Goal: Task Accomplishment & Management: Manage account settings

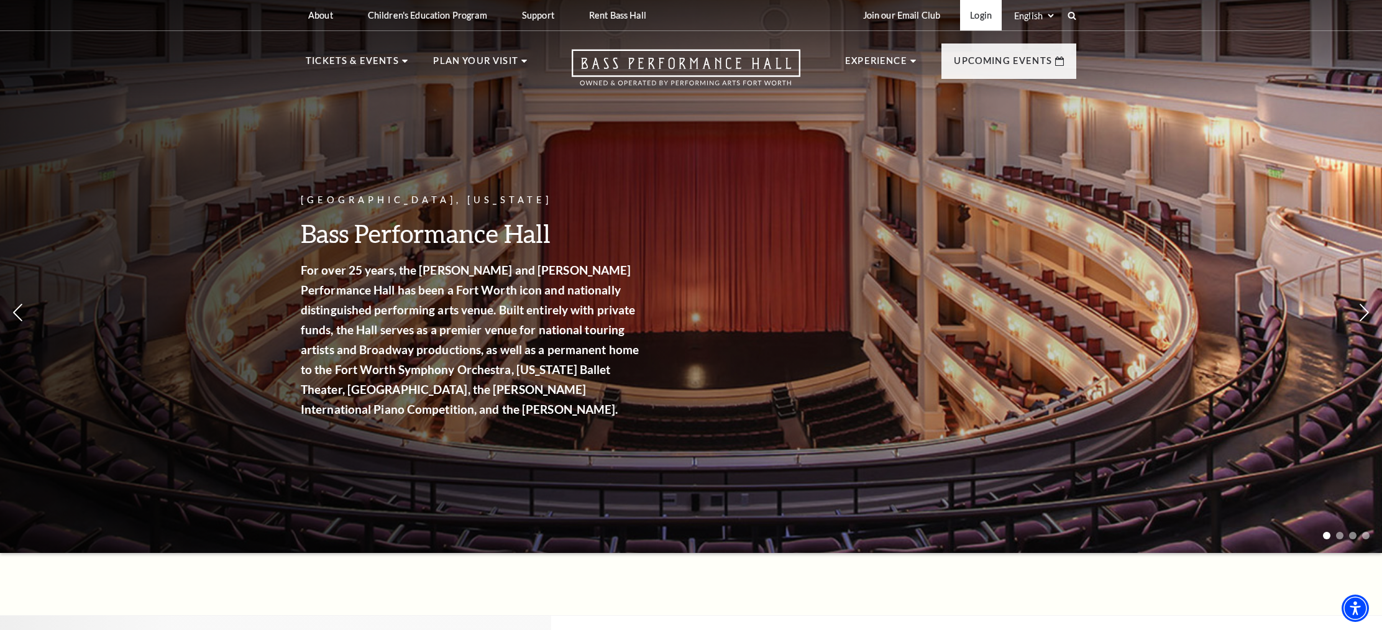
click at [979, 15] on link "Login" at bounding box center [981, 15] width 42 height 30
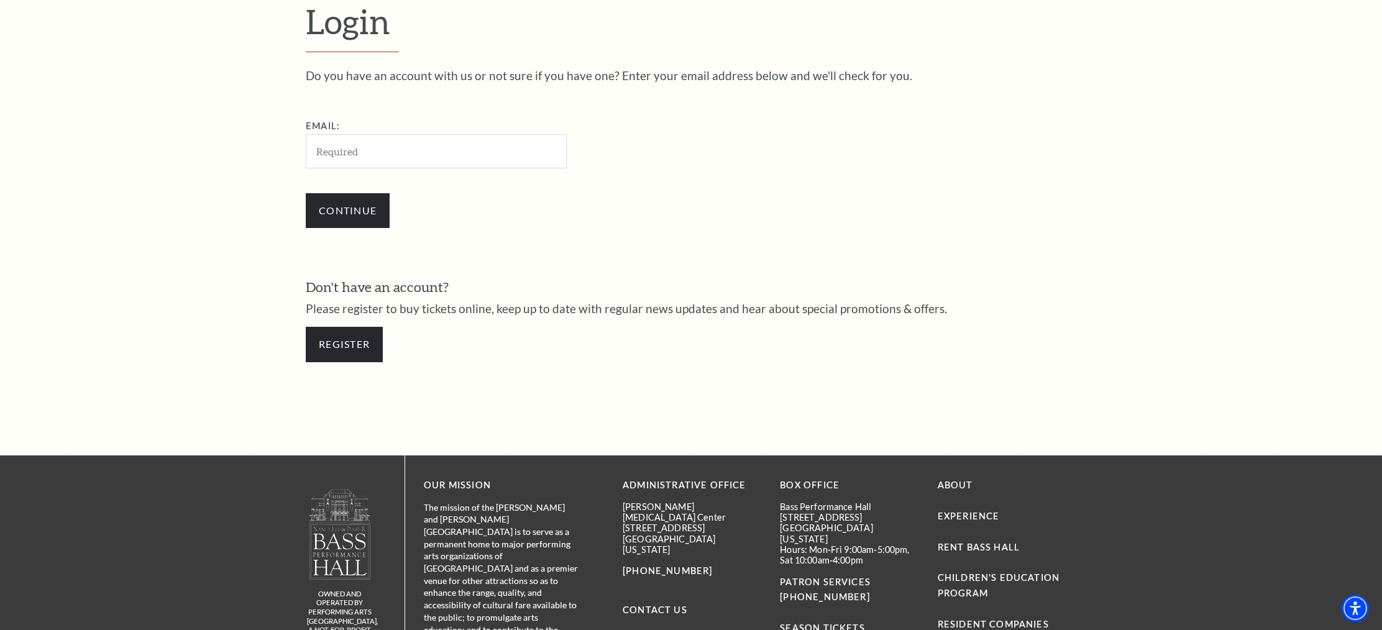
scroll to position [455, 0]
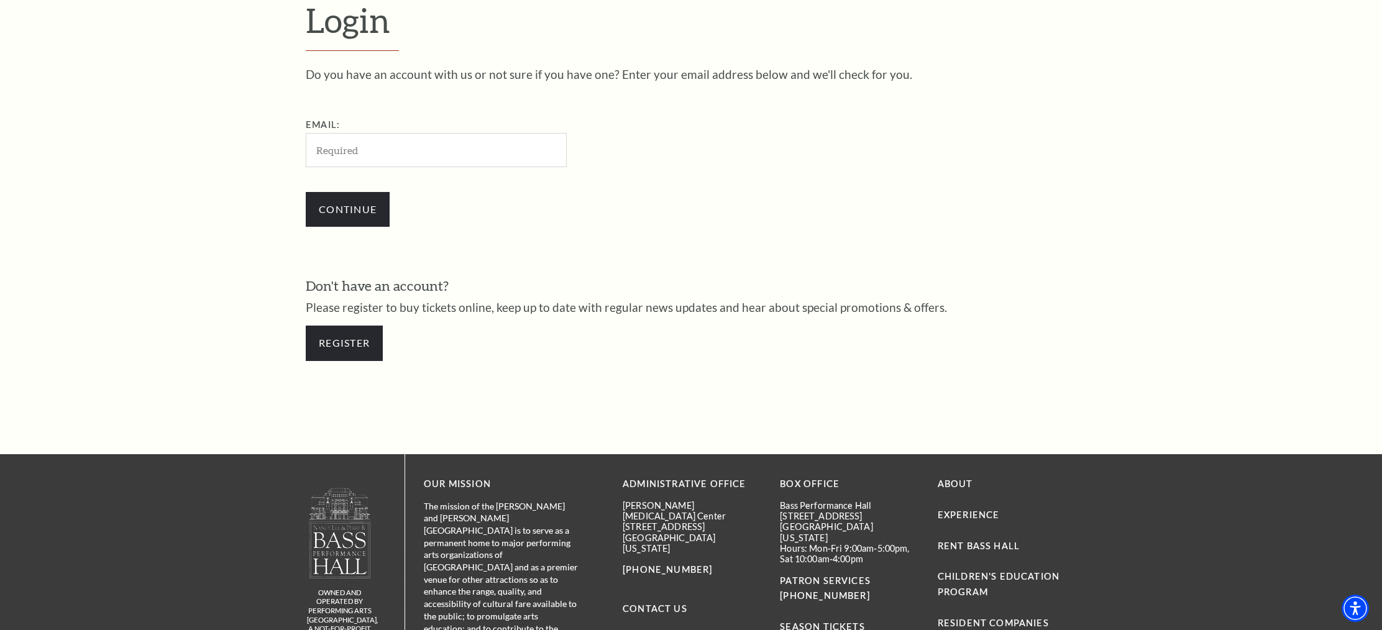
click at [383, 151] on input "Email:" at bounding box center [436, 150] width 261 height 34
type input "rebekah@story-stage.com"
click at [361, 216] on input "Continue" at bounding box center [348, 209] width 84 height 35
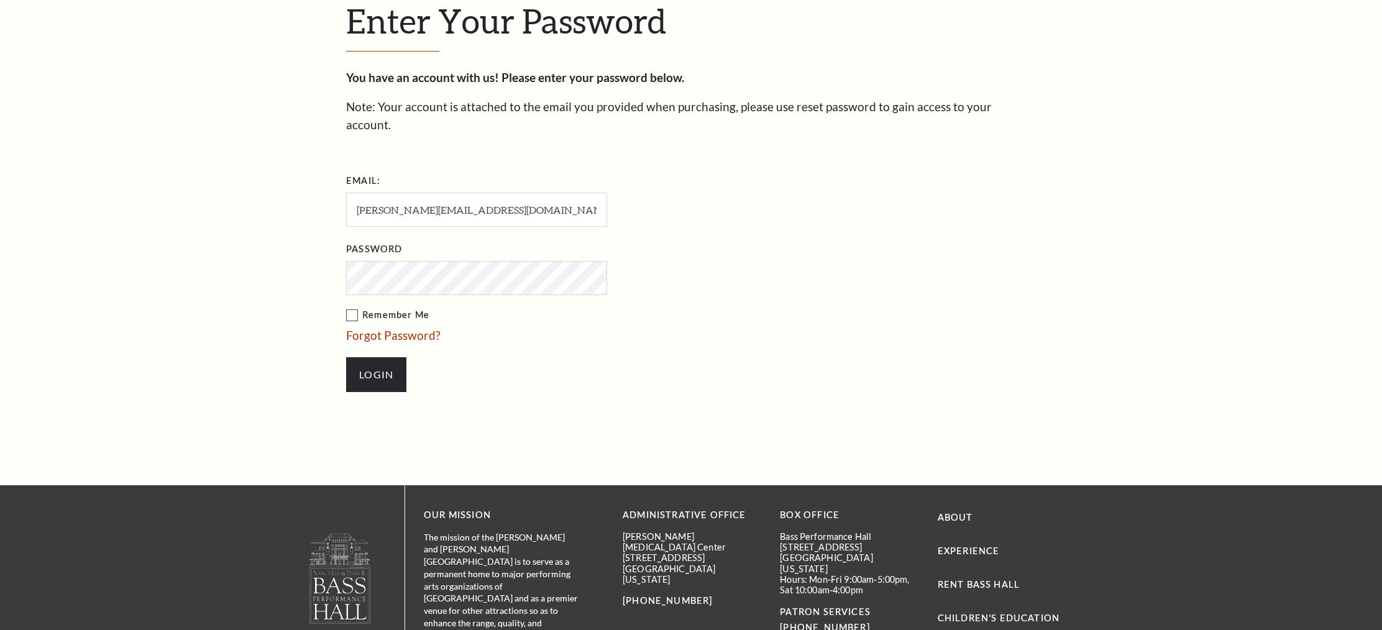
scroll to position [467, 0]
click at [377, 357] on input "Login" at bounding box center [376, 374] width 60 height 35
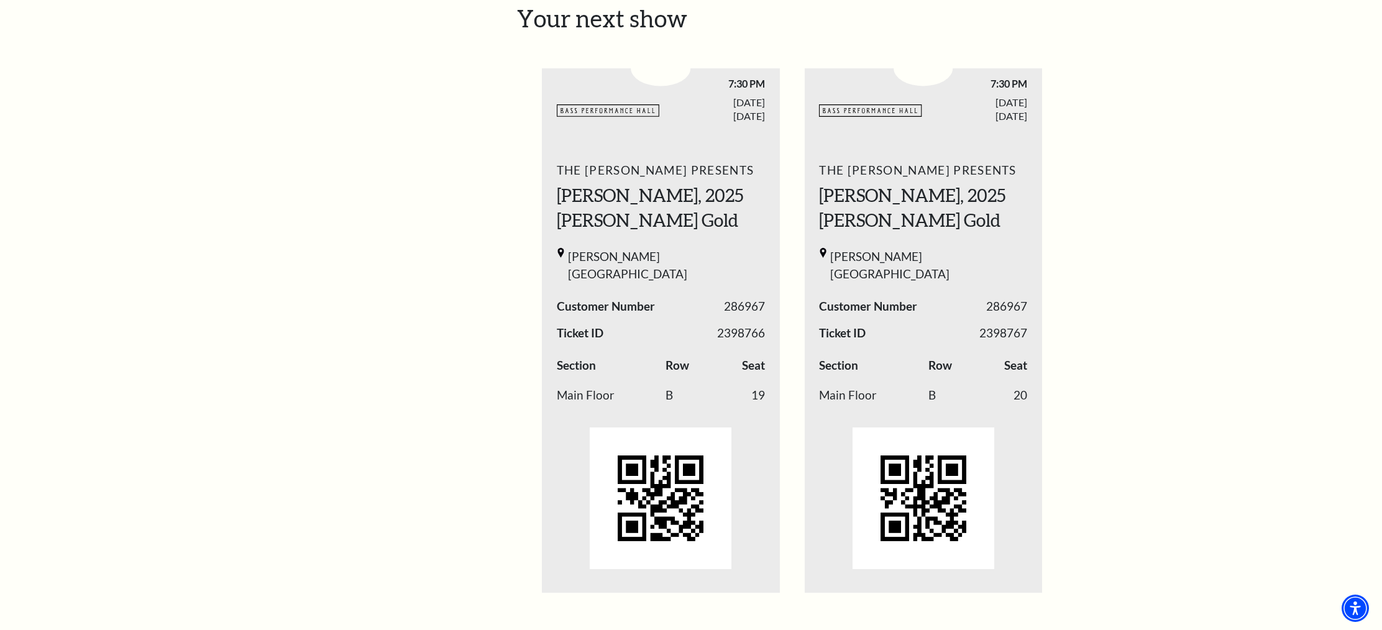
scroll to position [436, 0]
